Goal: Information Seeking & Learning: Find specific fact

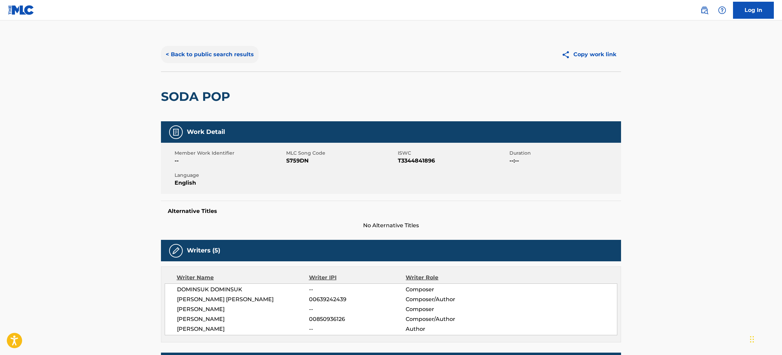
click at [239, 48] on button "< Back to public search results" at bounding box center [210, 54] width 98 height 17
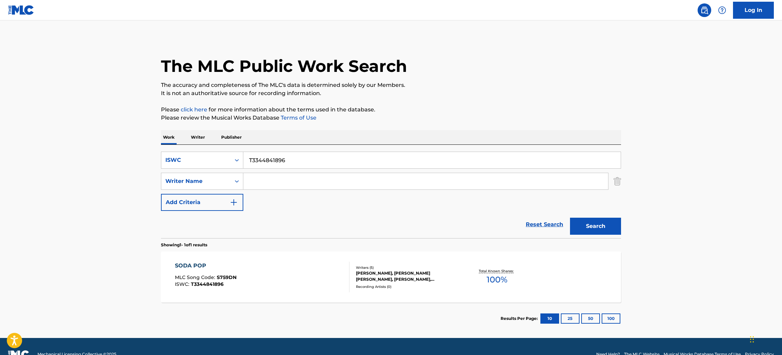
drag, startPoint x: 225, startPoint y: 146, endPoint x: 179, endPoint y: 135, distance: 47.1
click at [179, 135] on div "Work Writer Publisher SearchWithCriteriabcf60438-d655-4048-9e90-c49dbbc7677b IS…" at bounding box center [391, 232] width 460 height 204
paste input "Search Form"
click at [220, 159] on div "ISWC" at bounding box center [195, 160] width 61 height 8
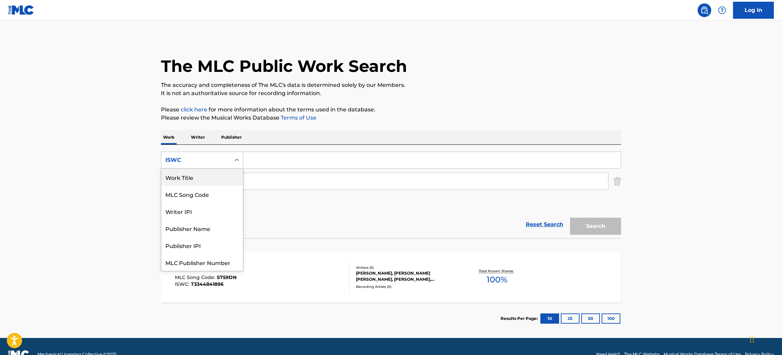
click at [187, 177] on div "Work Title" at bounding box center [202, 177] width 82 height 17
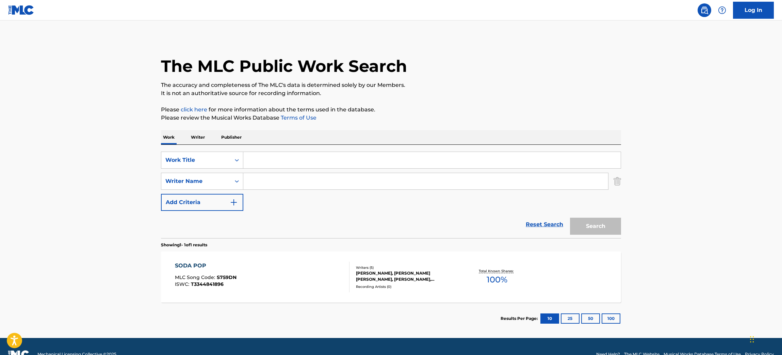
click at [282, 158] on input "Search Form" at bounding box center [432, 160] width 378 height 16
type input "golden"
click at [277, 179] on input "Search Form" at bounding box center [425, 181] width 365 height 16
type input "ejae"
click at [570, 218] on button "Search" at bounding box center [595, 226] width 51 height 17
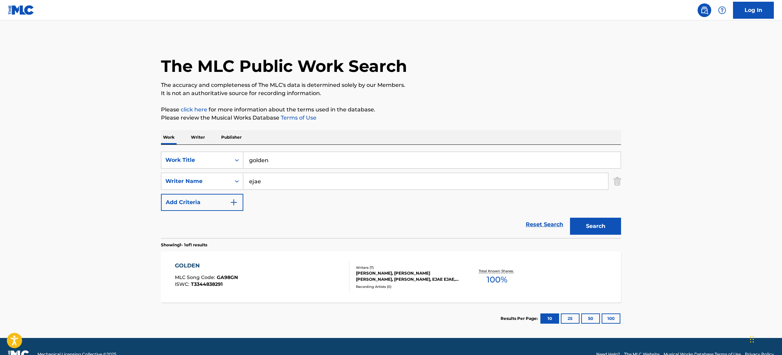
click at [277, 269] on div "GOLDEN MLC Song Code : GA98GN ISWC : T3344838291" at bounding box center [262, 276] width 175 height 31
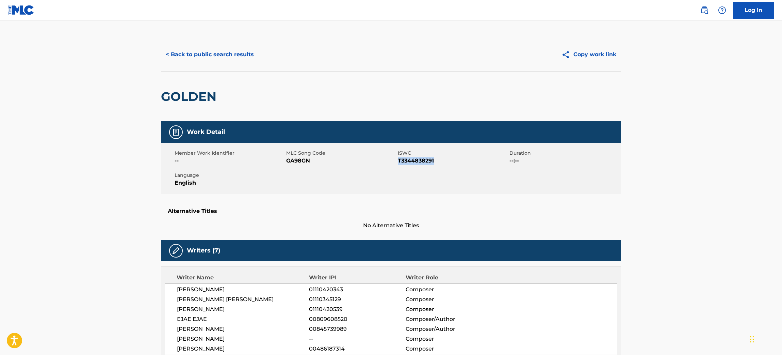
drag, startPoint x: 447, startPoint y: 163, endPoint x: 399, endPoint y: 161, distance: 48.4
click at [399, 161] on span "T3344838291" at bounding box center [453, 161] width 110 height 8
copy span "T3344838291"
click at [438, 160] on span "T3344838291" at bounding box center [453, 161] width 110 height 8
drag, startPoint x: 438, startPoint y: 160, endPoint x: 401, endPoint y: 162, distance: 37.8
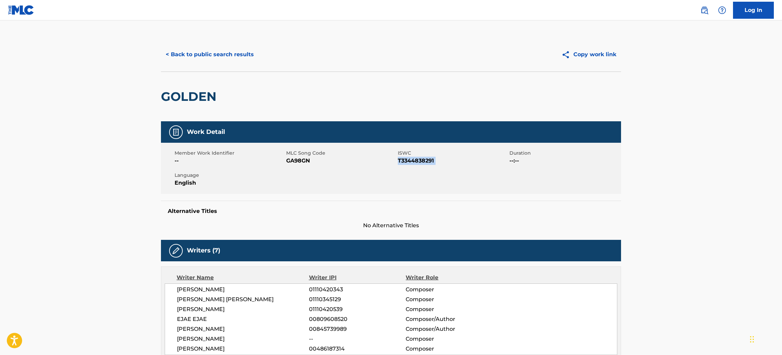
click at [401, 162] on span "T3344838291" at bounding box center [453, 161] width 110 height 8
